Goal: Task Accomplishment & Management: Complete application form

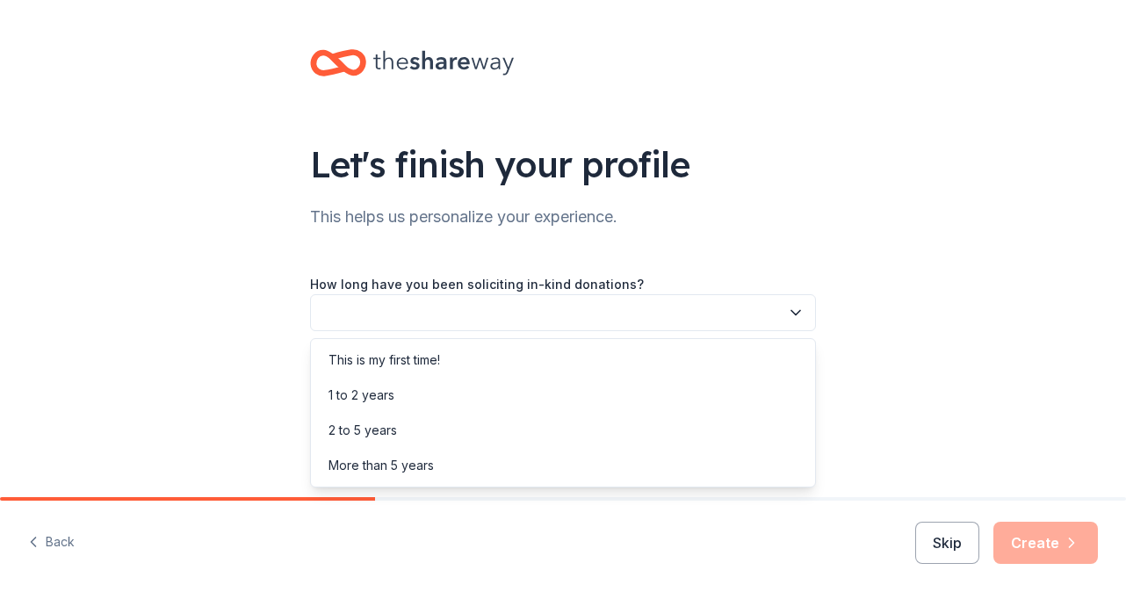
click at [634, 318] on button "button" at bounding box center [563, 312] width 506 height 37
click at [561, 430] on div "2 to 5 years" at bounding box center [563, 430] width 497 height 35
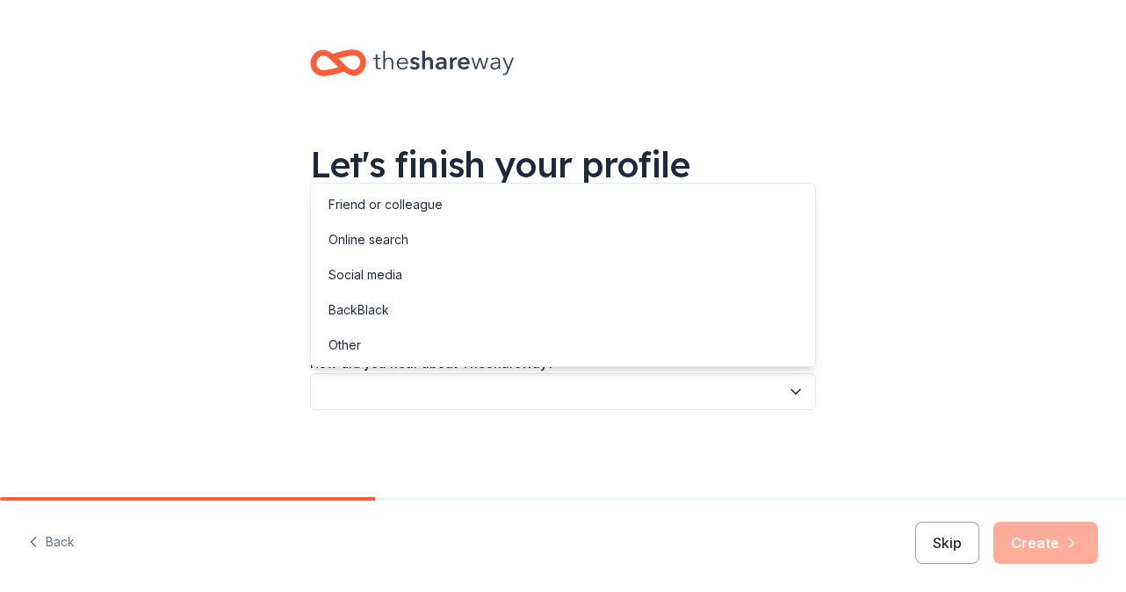
click at [537, 392] on button "button" at bounding box center [563, 391] width 506 height 37
click at [469, 239] on div "Online search" at bounding box center [563, 239] width 497 height 35
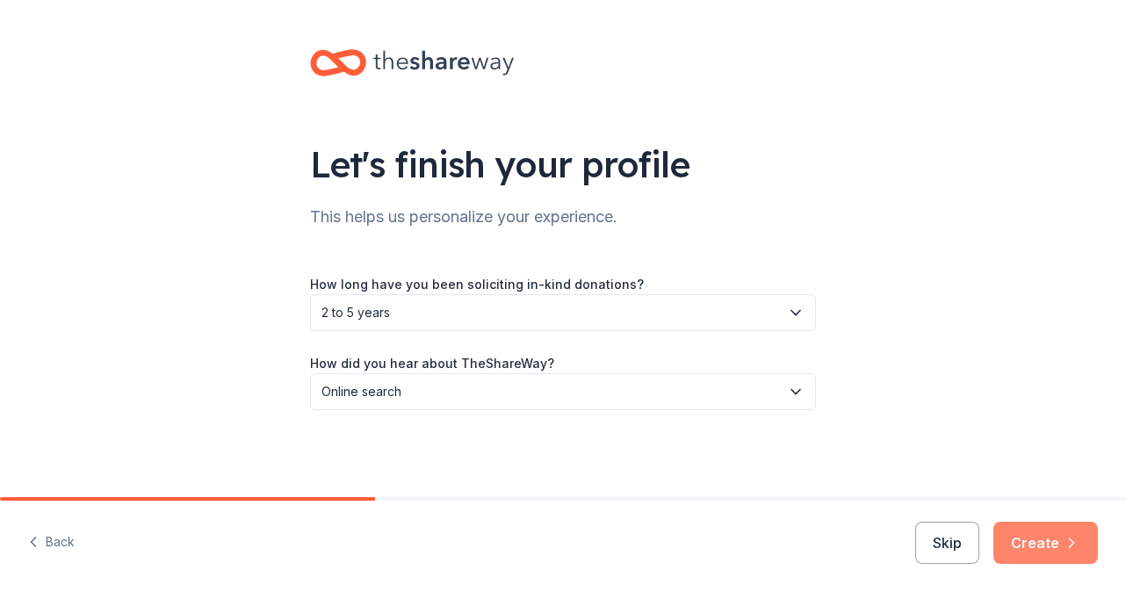
click at [1027, 539] on button "Create" at bounding box center [1046, 543] width 105 height 42
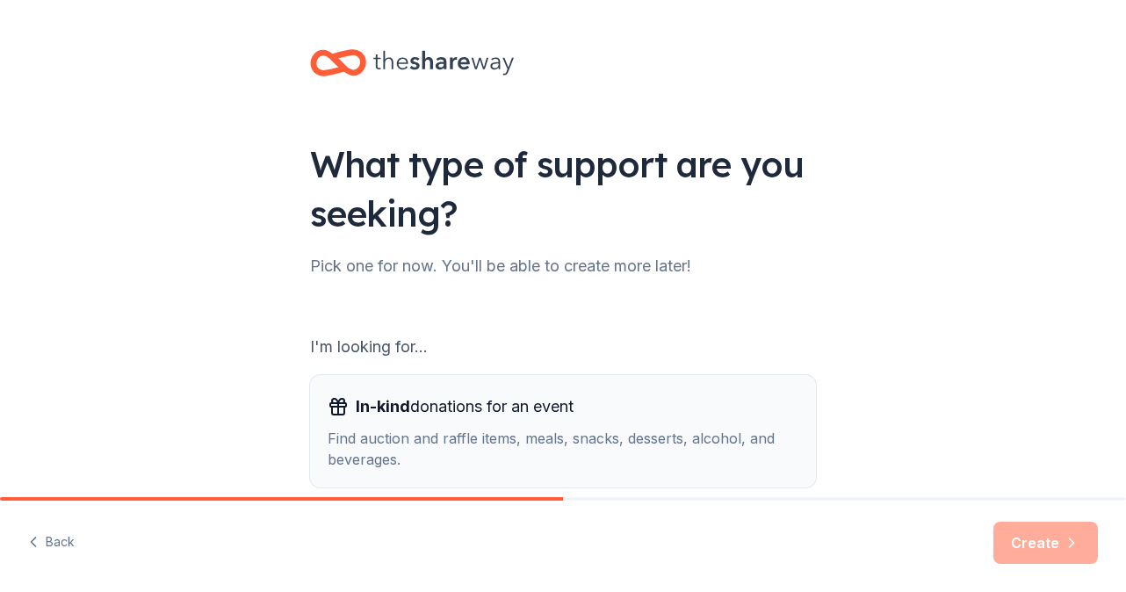
click at [493, 455] on div "Find auction and raffle items, meals, snacks, desserts, alcohol, and beverages." at bounding box center [563, 449] width 471 height 42
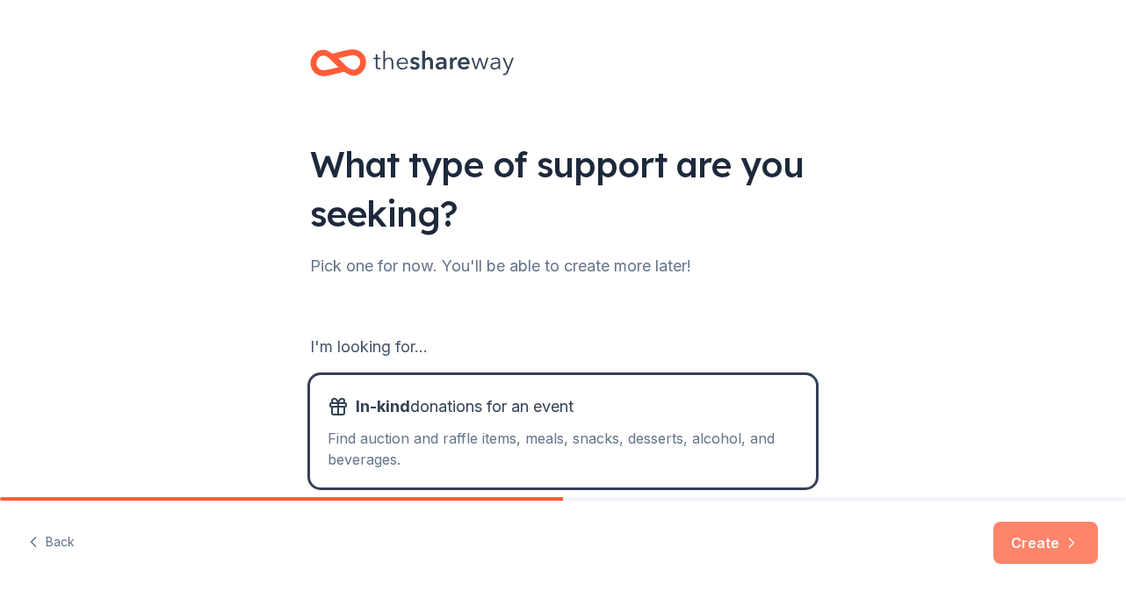
click at [1014, 551] on button "Create" at bounding box center [1046, 543] width 105 height 42
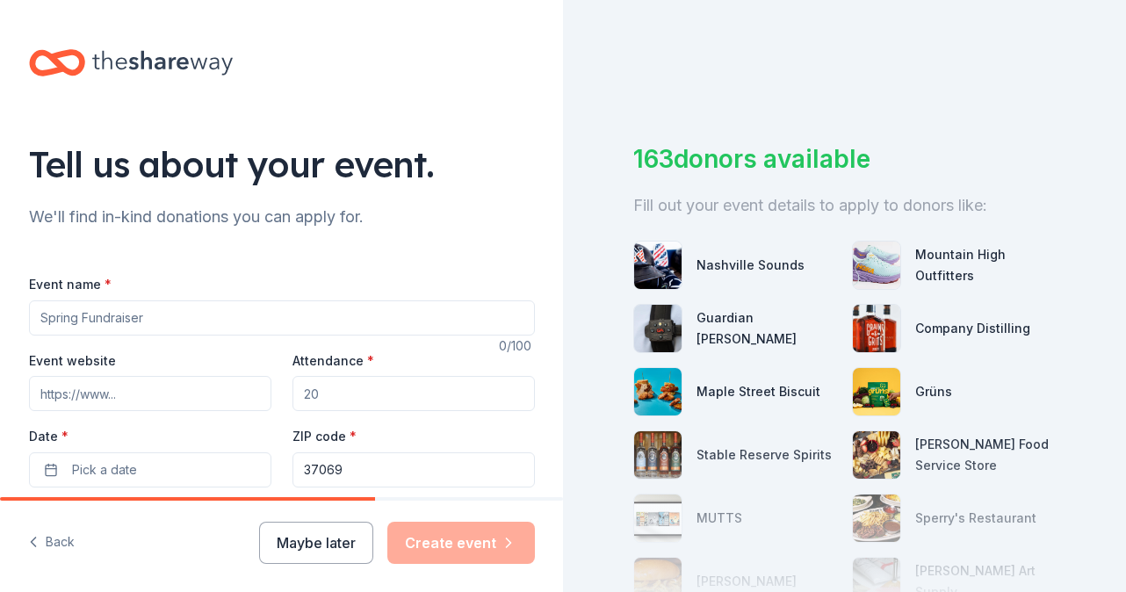
click at [86, 318] on input "Event name *" at bounding box center [282, 317] width 506 height 35
type input "Country Breakfast & Silent Auction"
click at [91, 405] on input "Event website" at bounding box center [150, 393] width 242 height 35
click at [307, 401] on input "Attendance *" at bounding box center [414, 393] width 242 height 35
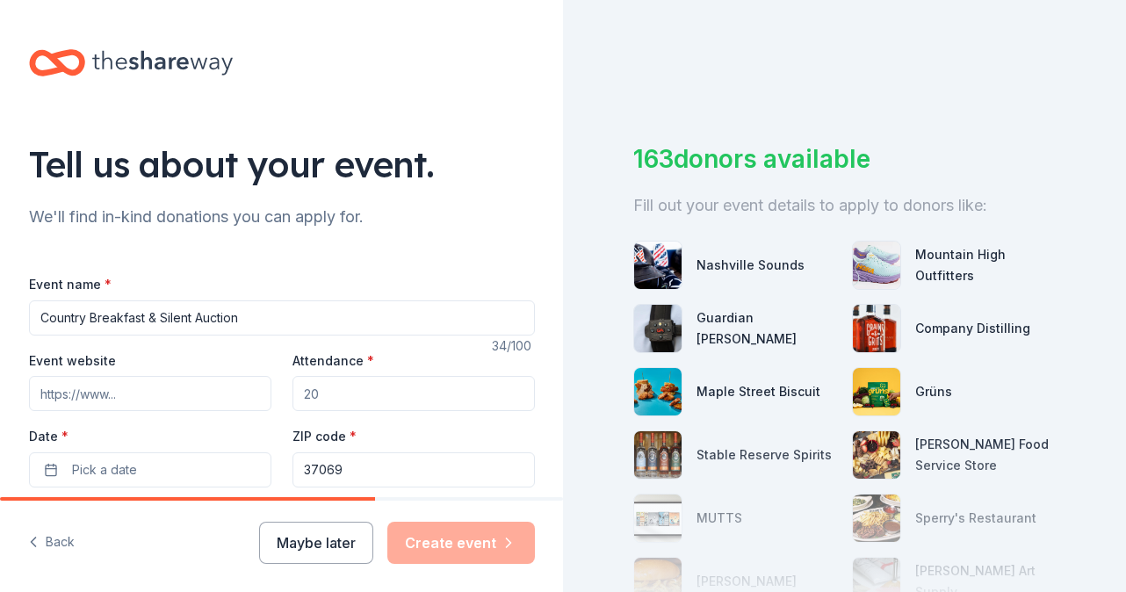
click at [307, 401] on input "Attendance *" at bounding box center [414, 393] width 242 height 35
type input "300"
click at [164, 465] on button "Pick a date" at bounding box center [150, 469] width 242 height 35
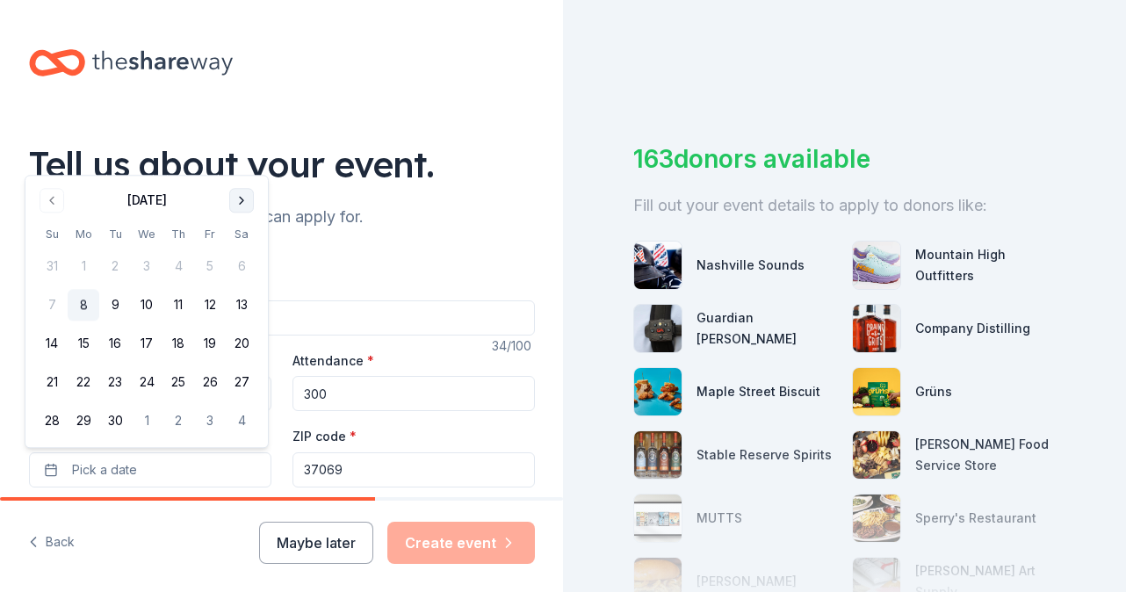
click at [240, 205] on button "Go to next month" at bounding box center [241, 200] width 25 height 25
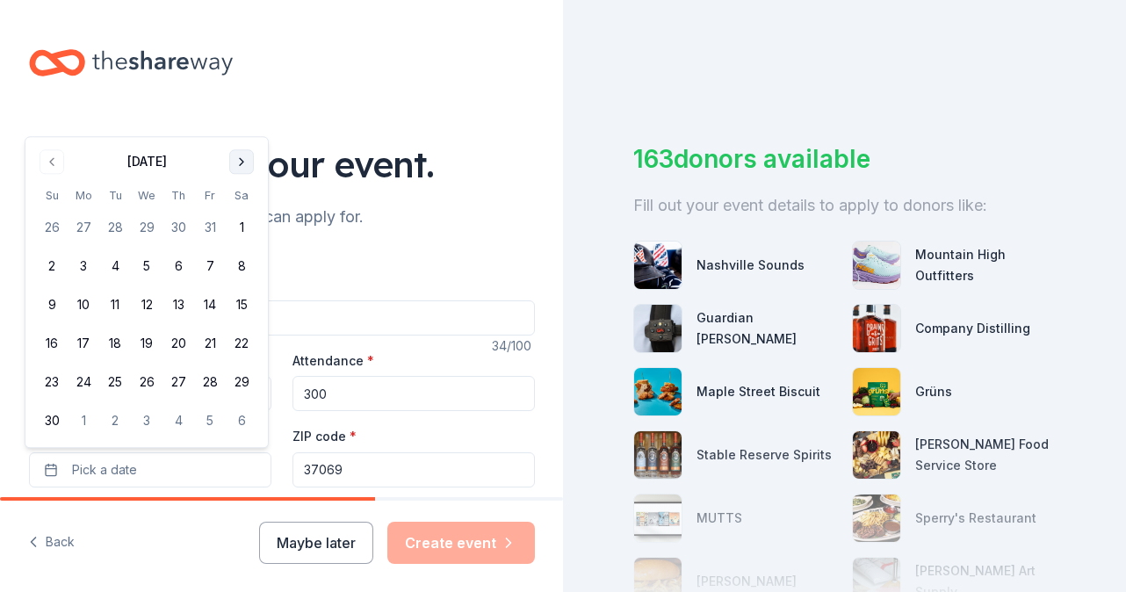
click at [237, 173] on button "Go to next month" at bounding box center [241, 161] width 25 height 25
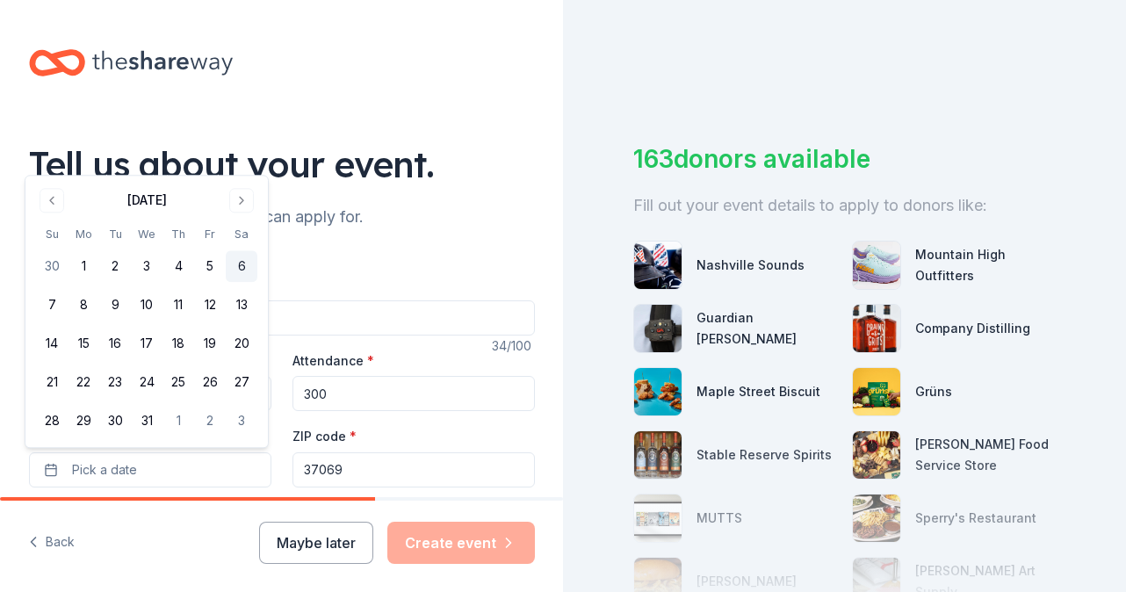
click at [237, 267] on button "6" at bounding box center [242, 267] width 32 height 32
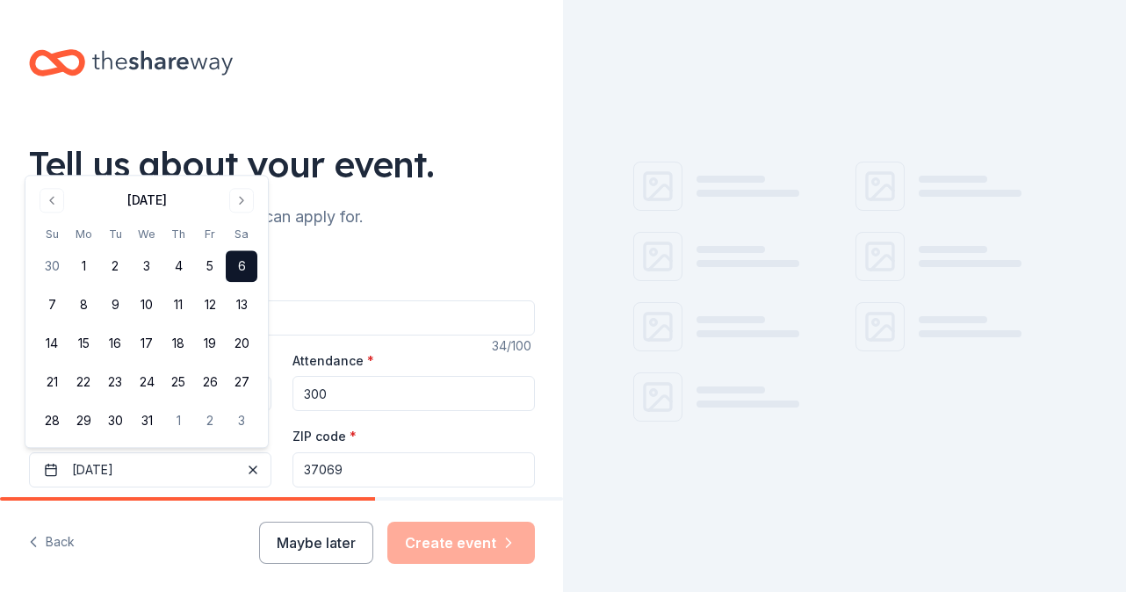
click at [409, 481] on input "37069" at bounding box center [414, 469] width 242 height 35
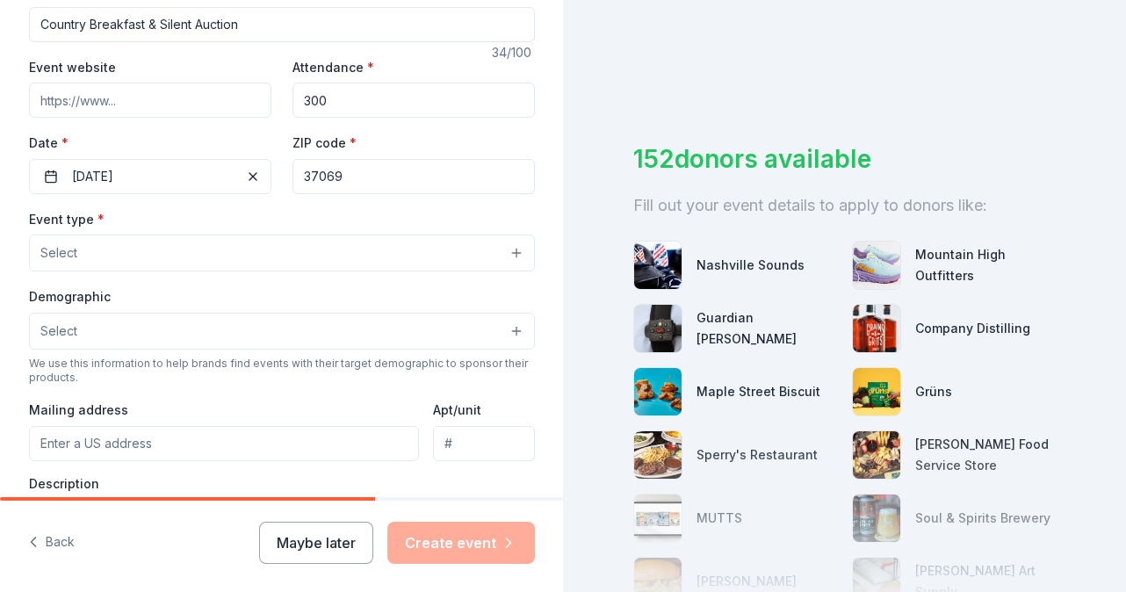
scroll to position [311, 0]
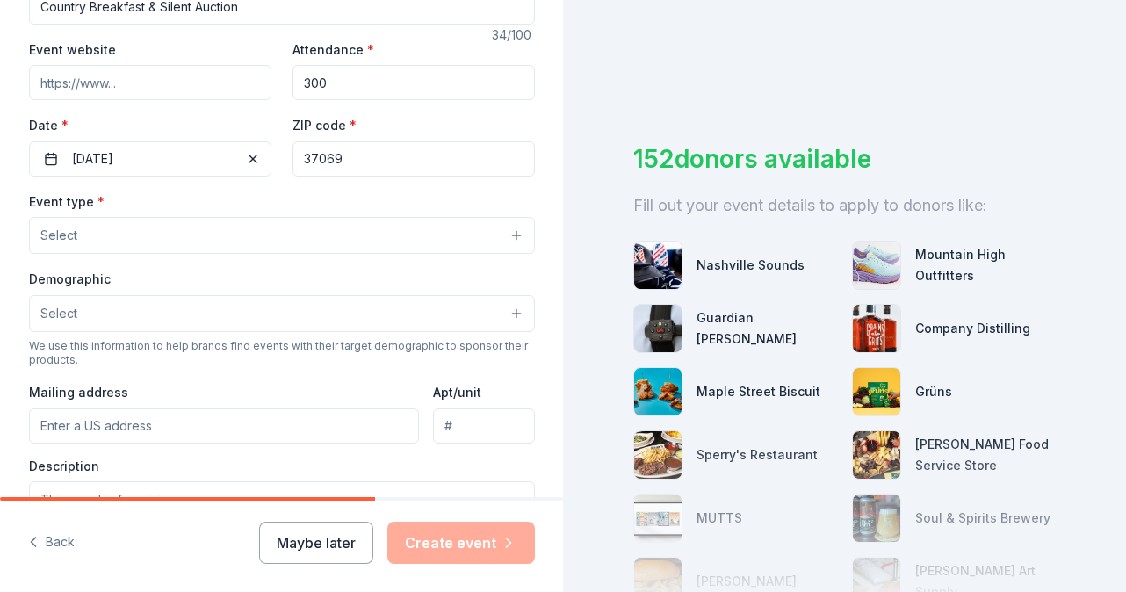
click at [452, 235] on button "Select" at bounding box center [282, 235] width 506 height 37
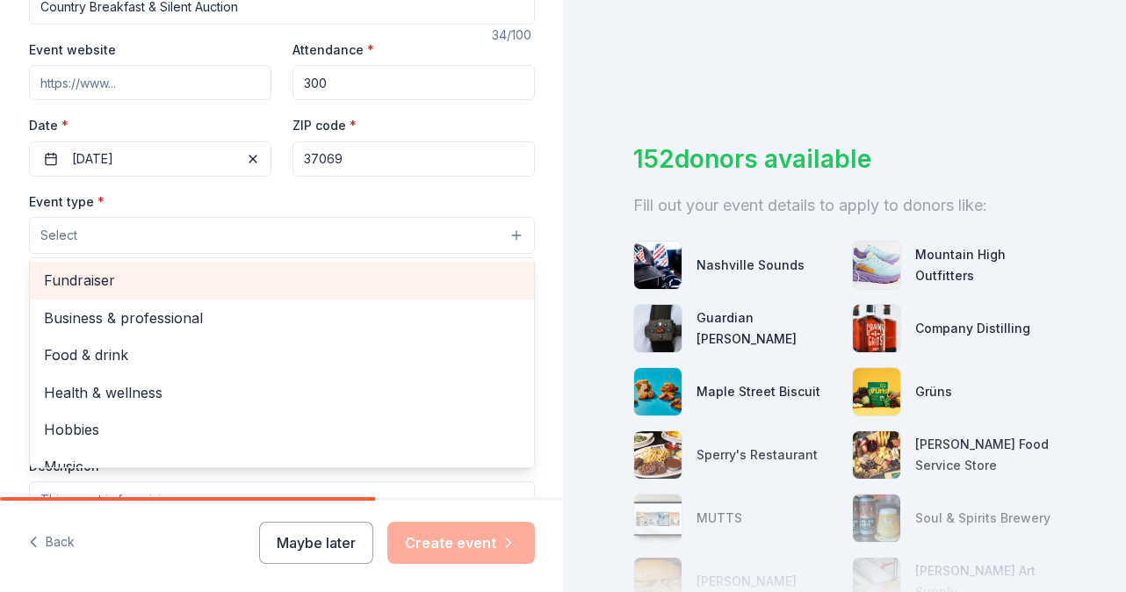
click at [427, 293] on div "Fundraiser" at bounding box center [282, 280] width 504 height 37
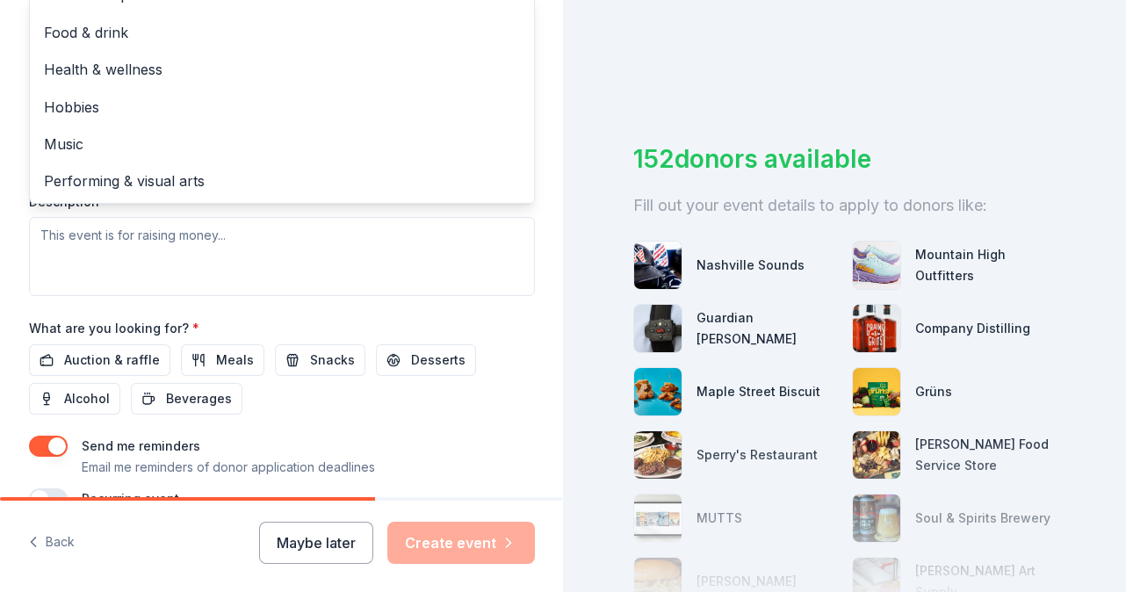
scroll to position [575, 0]
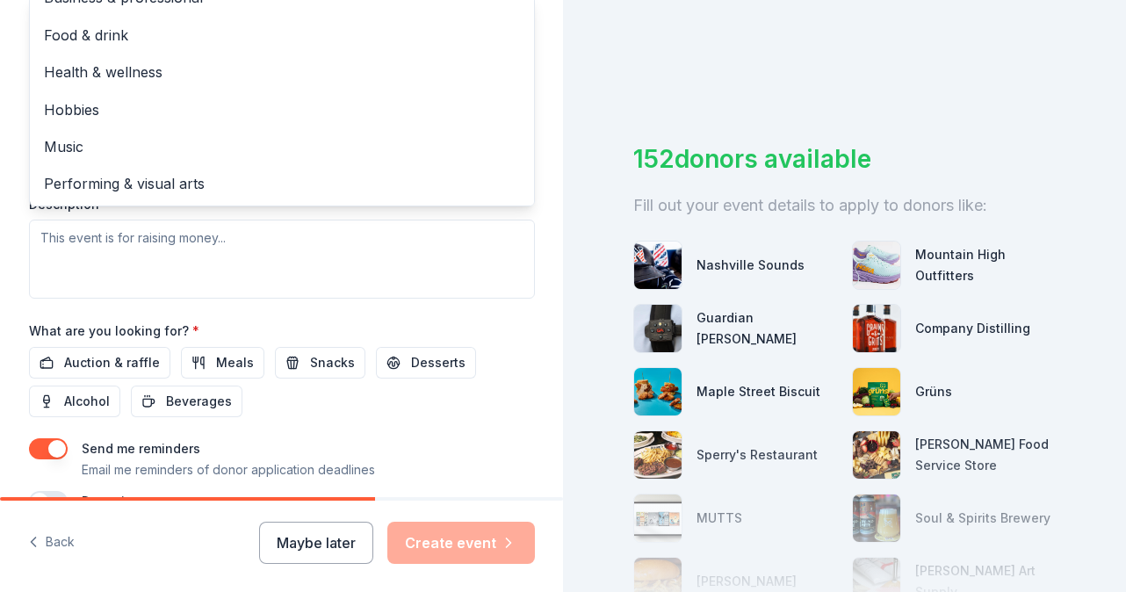
click at [103, 354] on div "Event name * Country Breakfast & Silent Auction 34 /100 Event website Attendanc…" at bounding box center [282, 106] width 506 height 814
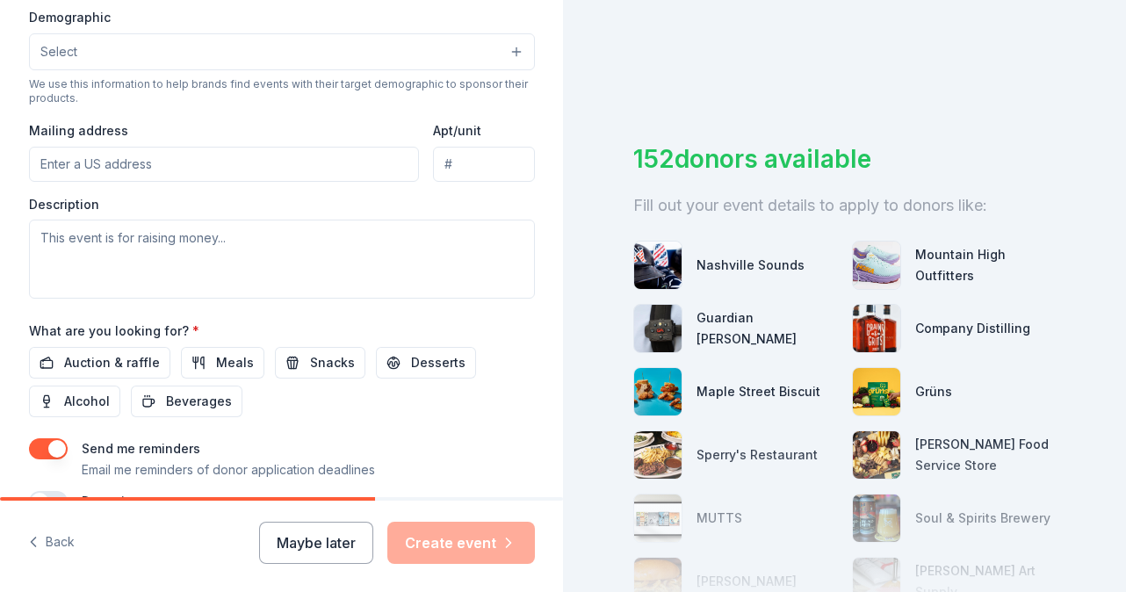
scroll to position [297, 0]
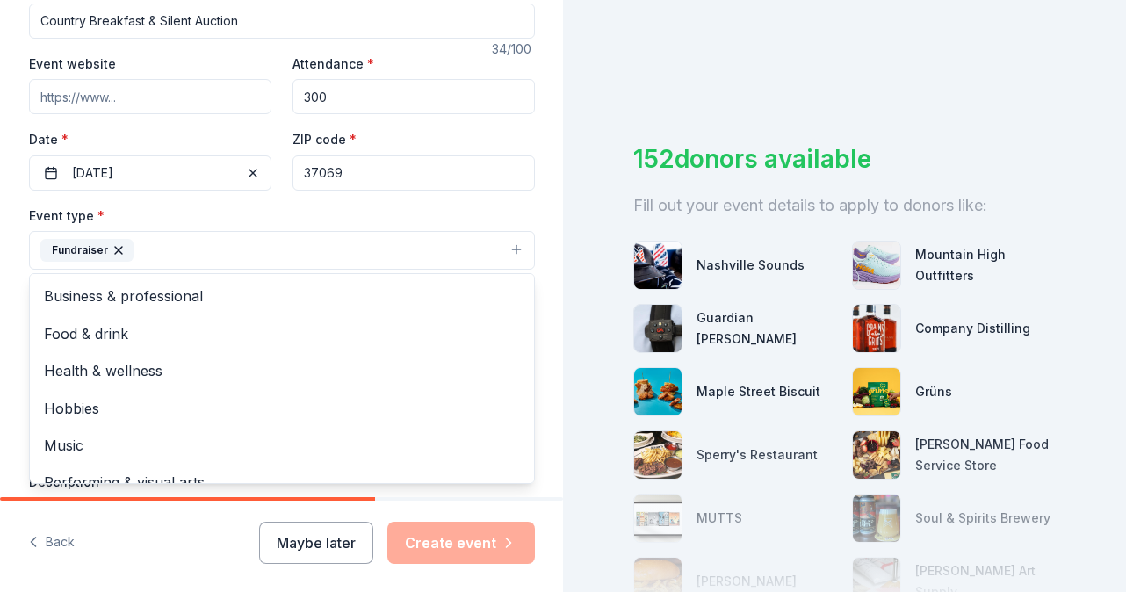
click at [434, 243] on button "Fundraiser" at bounding box center [282, 250] width 506 height 39
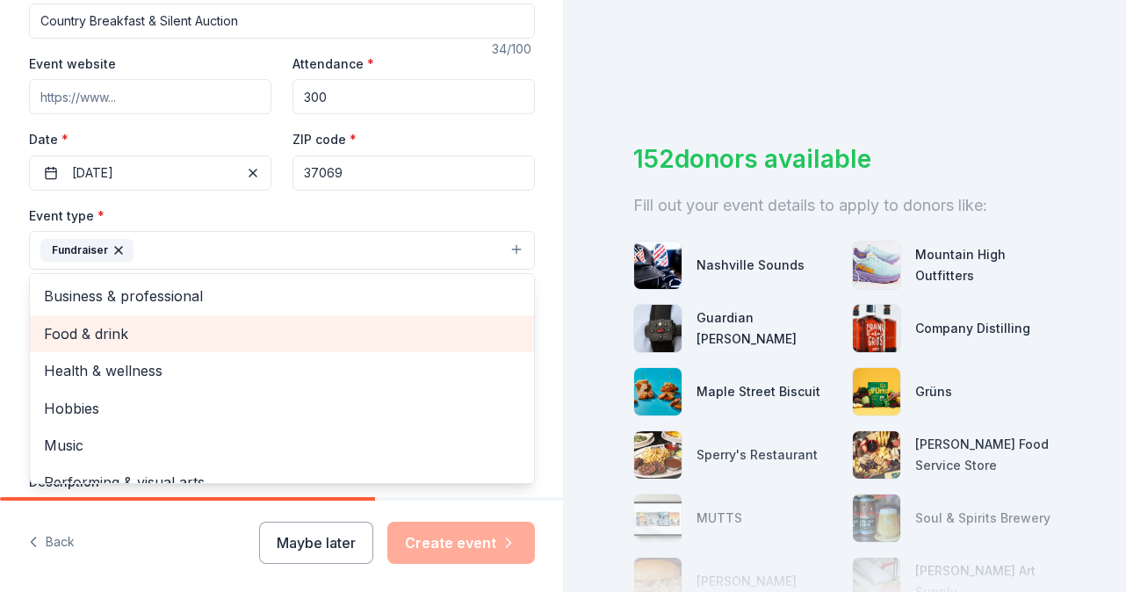
click at [331, 330] on span "Food & drink" at bounding box center [282, 333] width 476 height 23
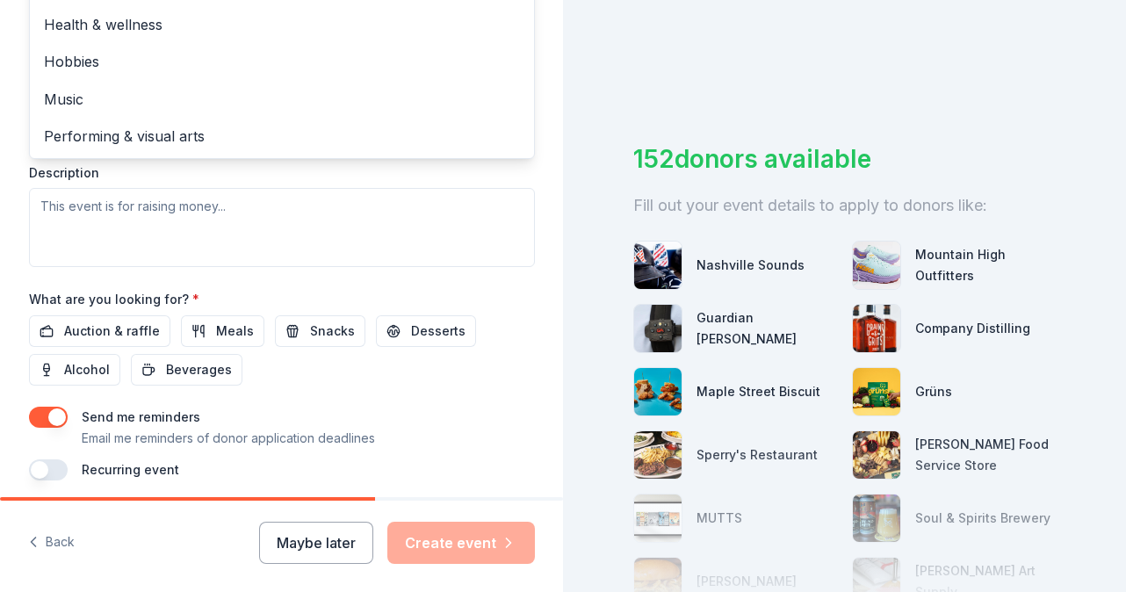
scroll to position [615, 0]
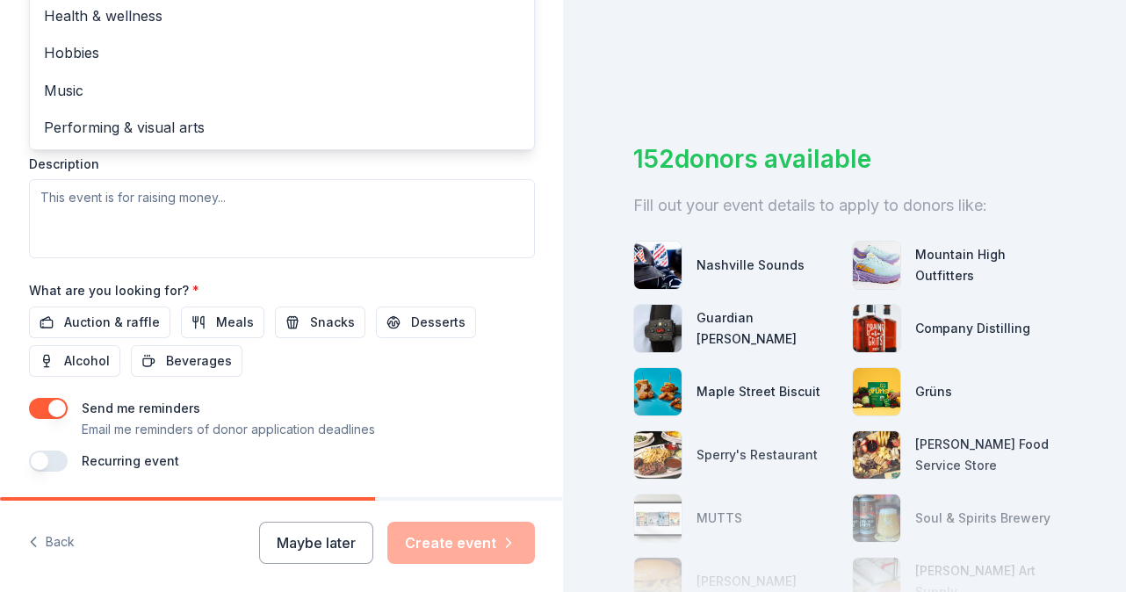
click at [230, 320] on div "Event name * Country Breakfast & Silent Auction 34 /100 Event website Attendanc…" at bounding box center [282, 65] width 506 height 814
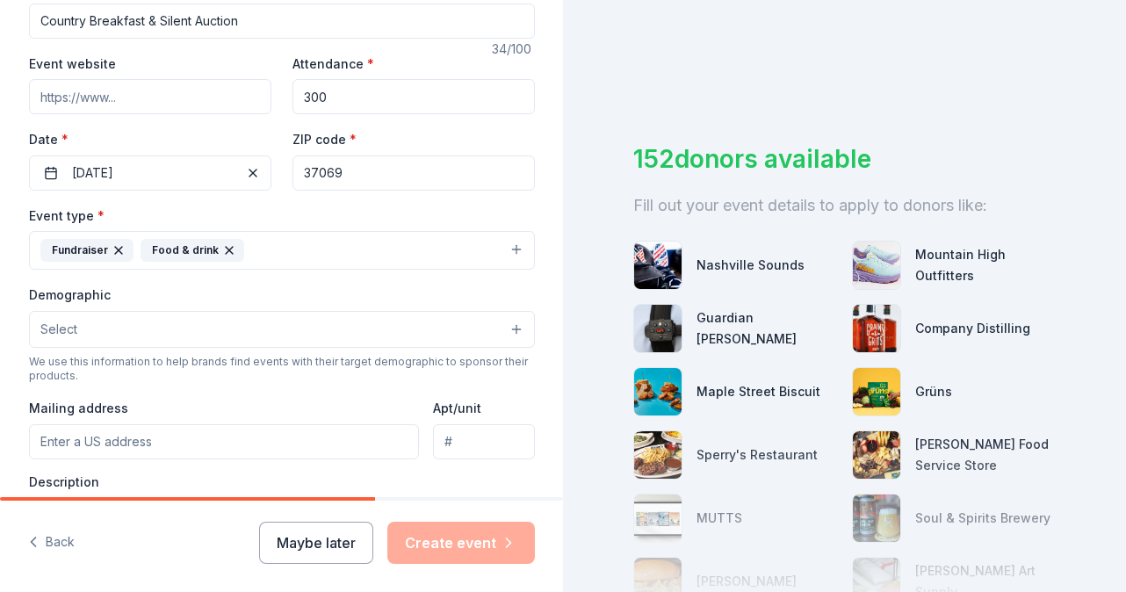
click at [504, 330] on button "Select" at bounding box center [282, 329] width 506 height 37
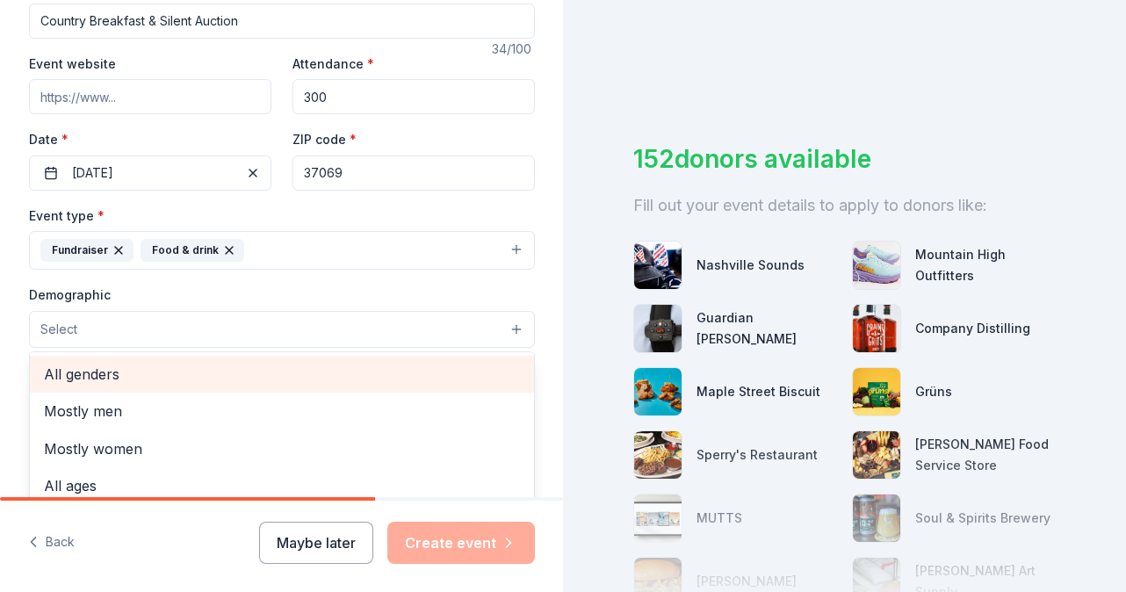
click at [473, 380] on span "All genders" at bounding box center [282, 374] width 476 height 23
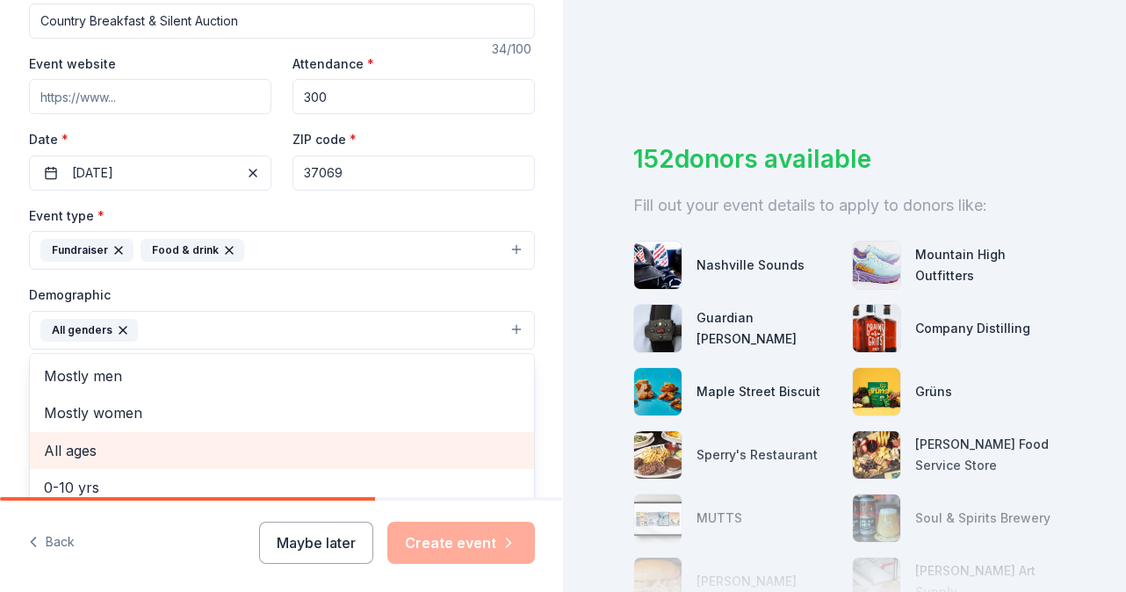
click at [462, 448] on span "All ages" at bounding box center [282, 450] width 476 height 23
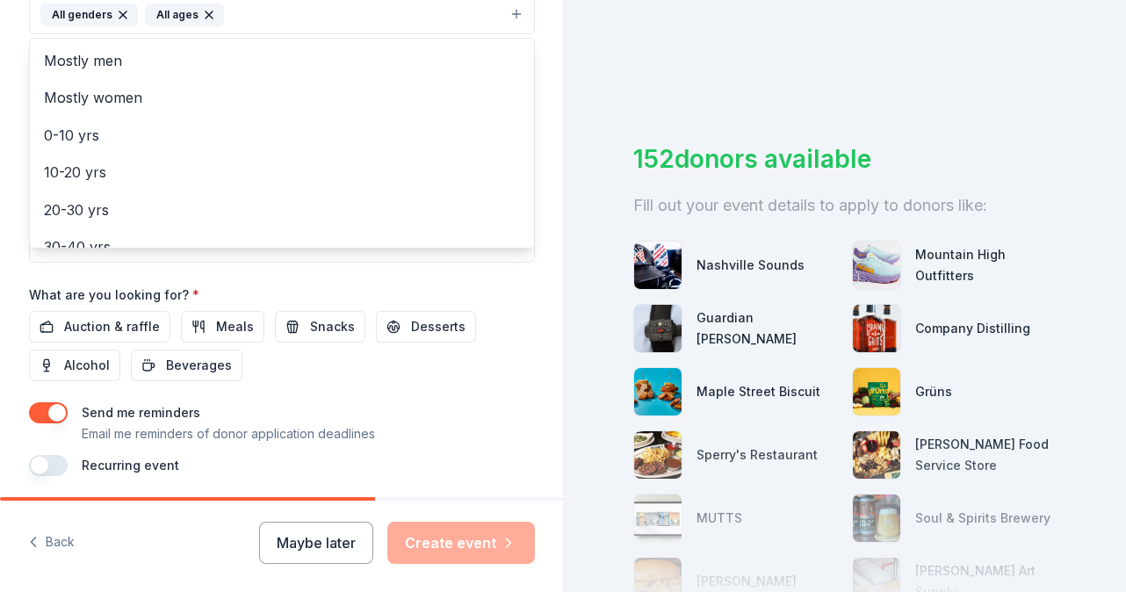
scroll to position [613, 0]
click at [428, 403] on div "Event name * Country Breakfast & Silent Auction 34 /100 Event website Attendanc…" at bounding box center [282, 67] width 506 height 815
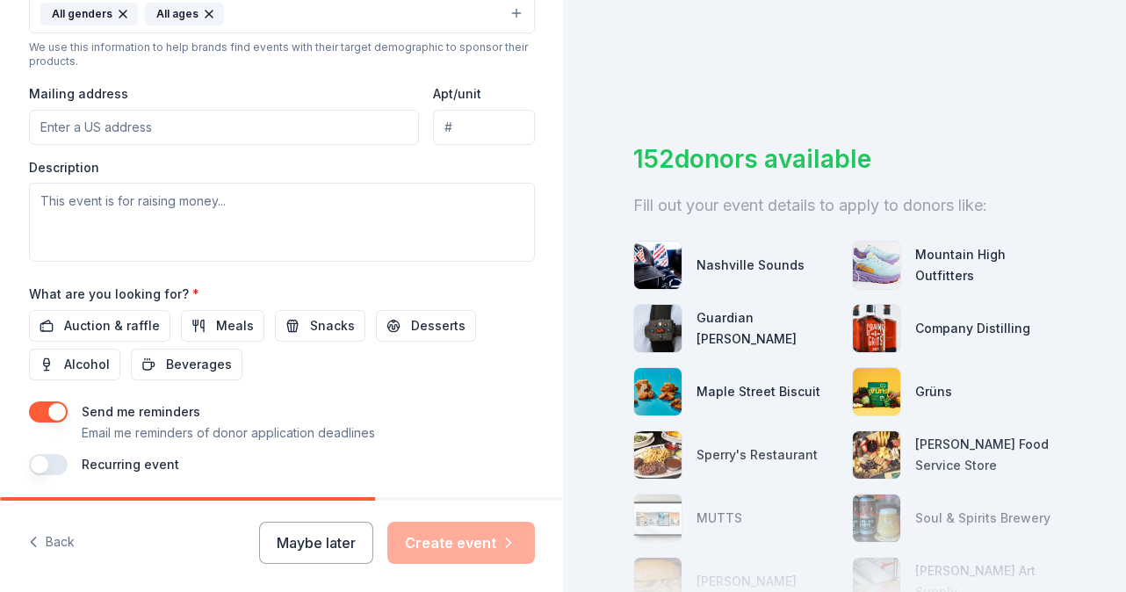
scroll to position [604, 0]
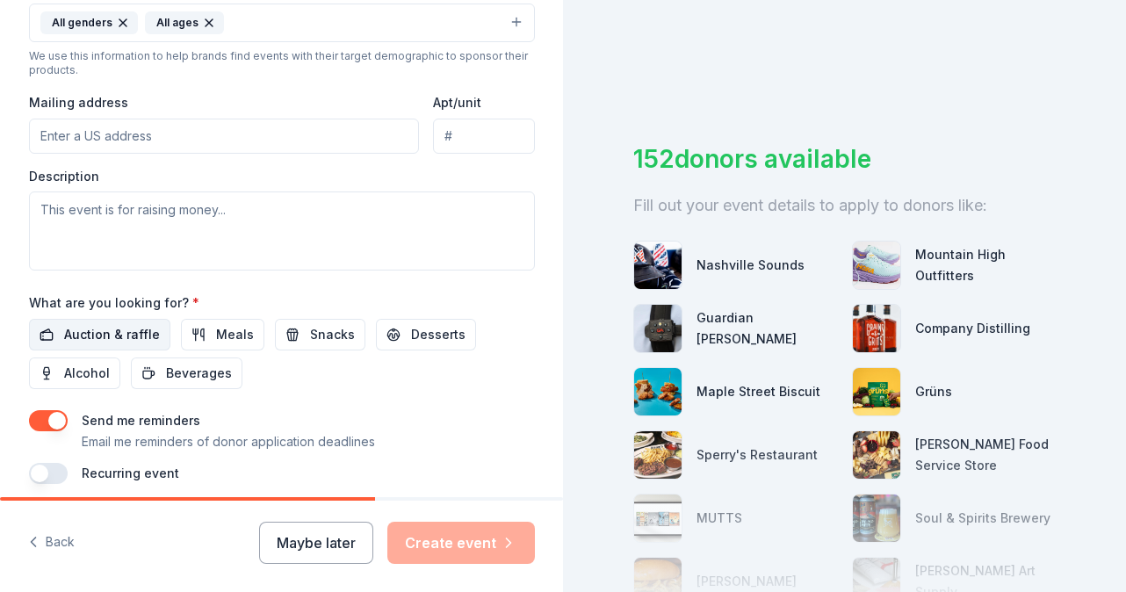
click at [142, 326] on span "Auction & raffle" at bounding box center [112, 334] width 96 height 21
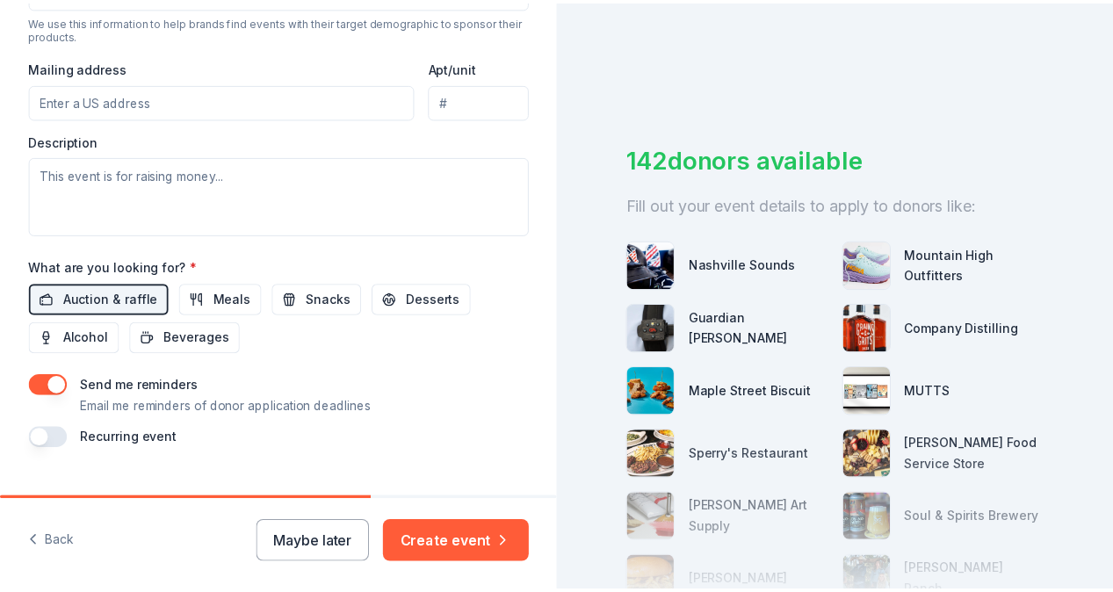
scroll to position [670, 0]
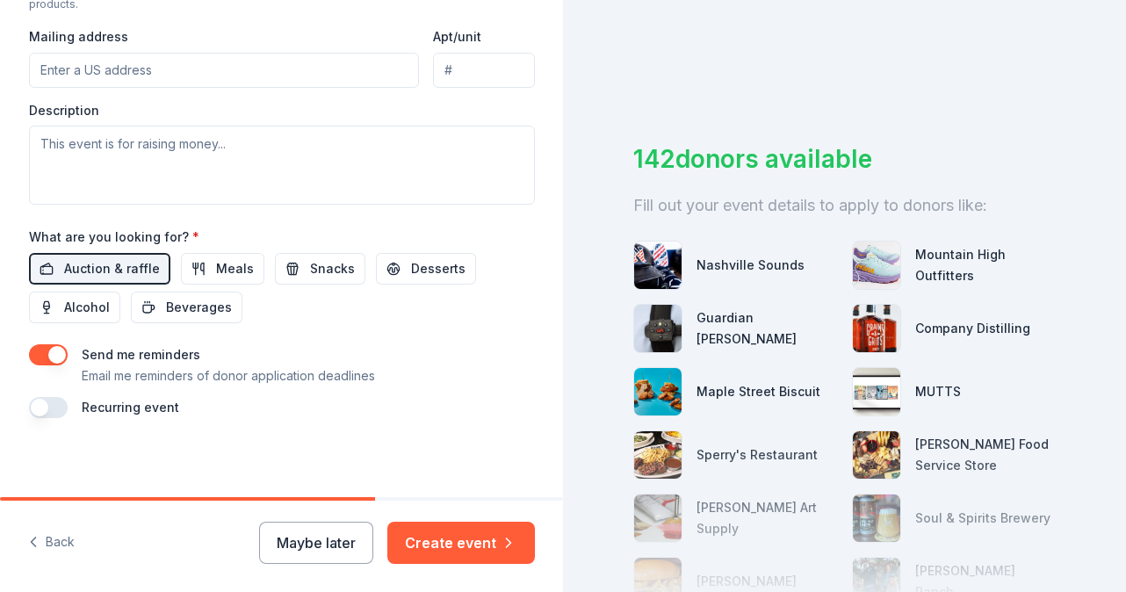
click at [72, 403] on div "Recurring event" at bounding box center [282, 407] width 506 height 21
click at [52, 401] on button "button" at bounding box center [48, 407] width 39 height 21
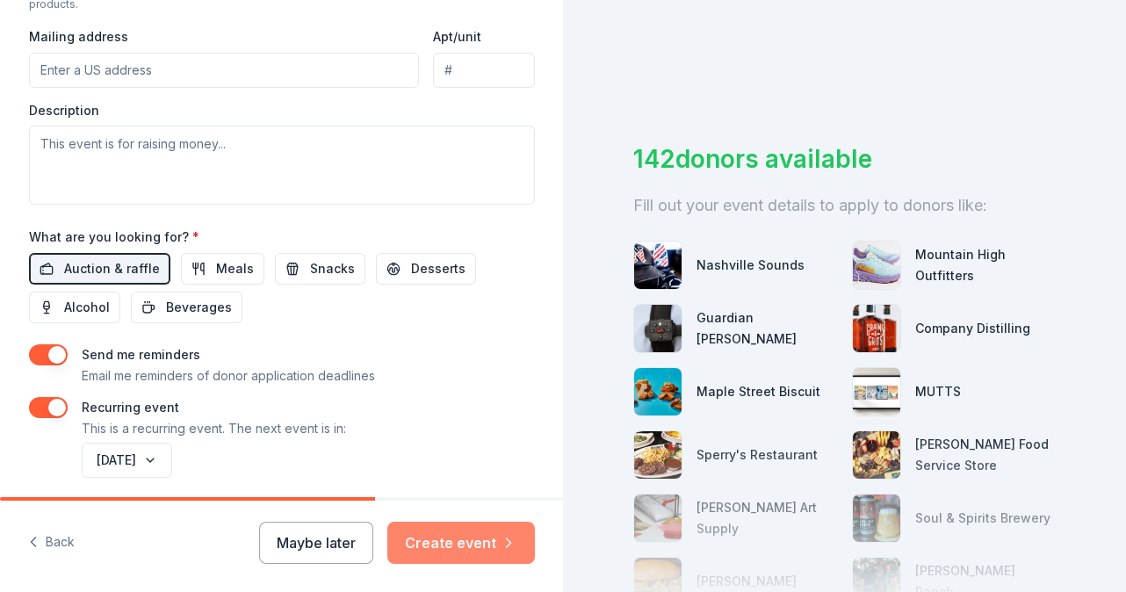
click at [433, 537] on button "Create event" at bounding box center [461, 543] width 148 height 42
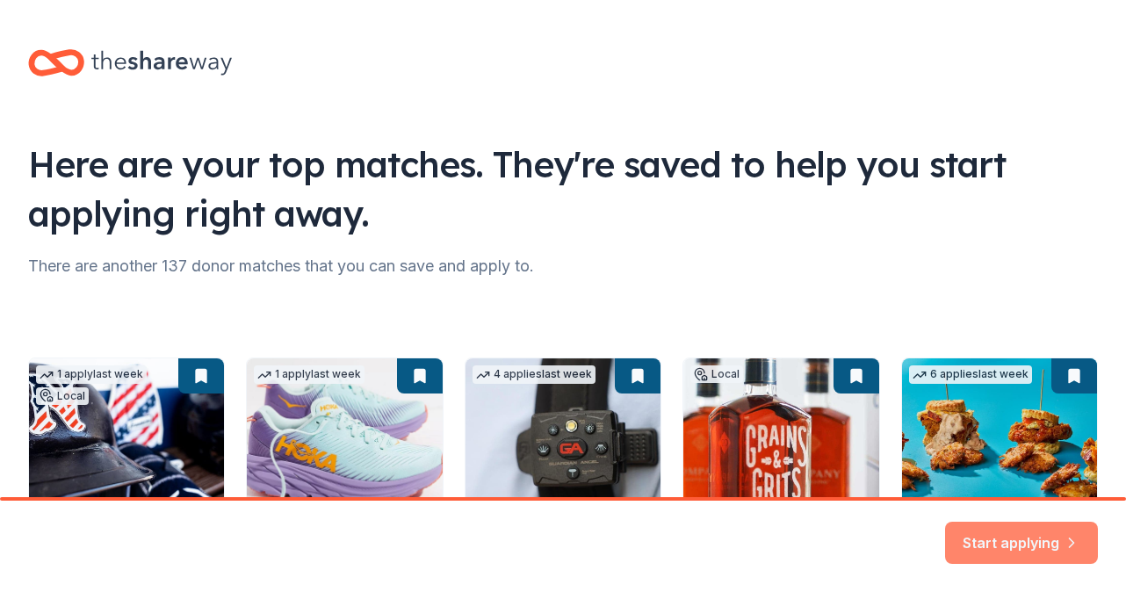
click at [1022, 519] on button "Start applying" at bounding box center [1021, 538] width 153 height 42
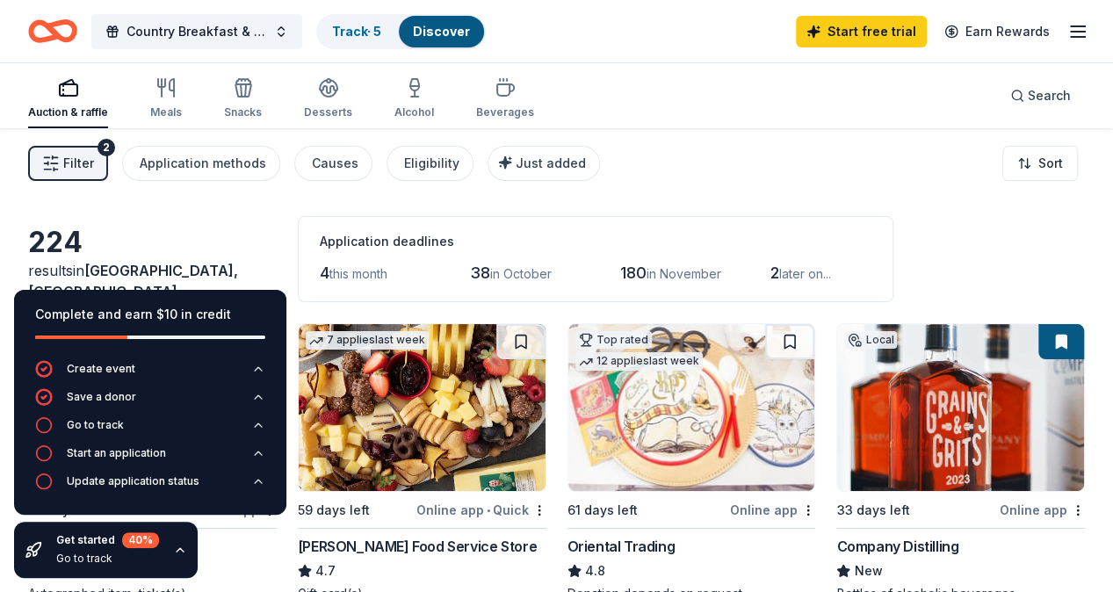
click at [910, 219] on div "224 results in [GEOGRAPHIC_DATA], [GEOGRAPHIC_DATA] Application deadlines 4 thi…" at bounding box center [556, 259] width 1057 height 86
click at [204, 196] on div "Filter 2 Application methods Causes Eligibility Just added Sort" at bounding box center [556, 163] width 1113 height 70
